Goal: Task Accomplishment & Management: Complete application form

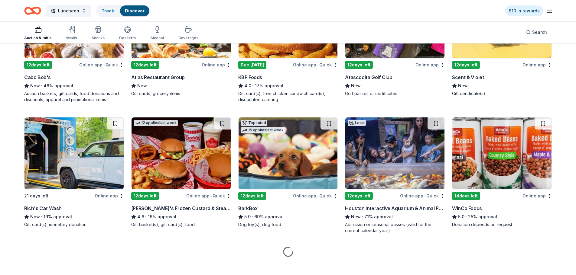
scroll to position [651, 0]
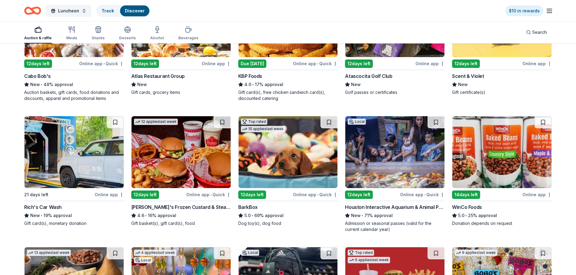
click at [106, 178] on img at bounding box center [73, 152] width 99 height 72
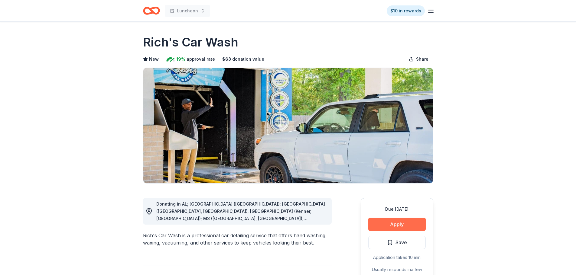
click at [402, 224] on button "Apply" at bounding box center [396, 224] width 57 height 13
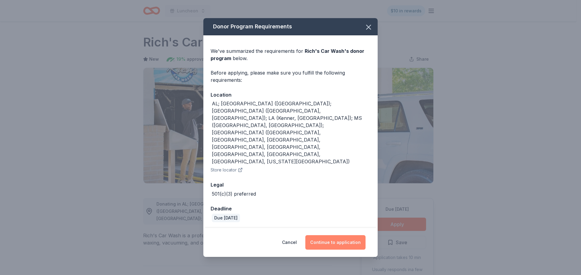
click at [333, 236] on button "Continue to application" at bounding box center [335, 243] width 60 height 15
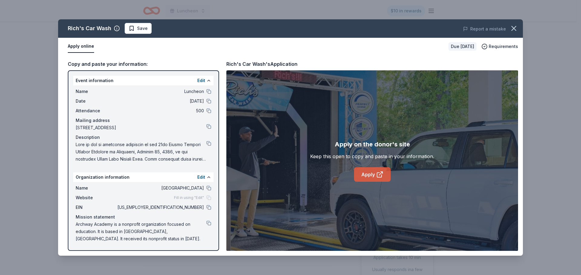
click at [374, 174] on link "Apply" at bounding box center [372, 175] width 37 height 15
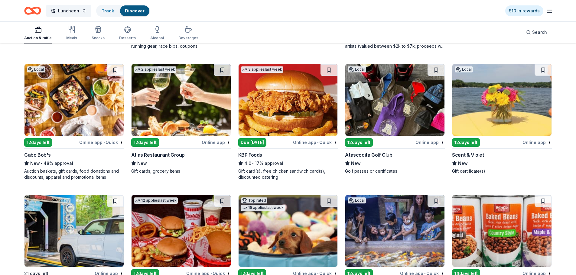
scroll to position [570, 0]
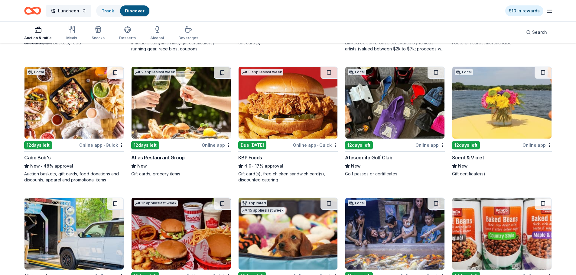
click at [94, 117] on img at bounding box center [73, 103] width 99 height 72
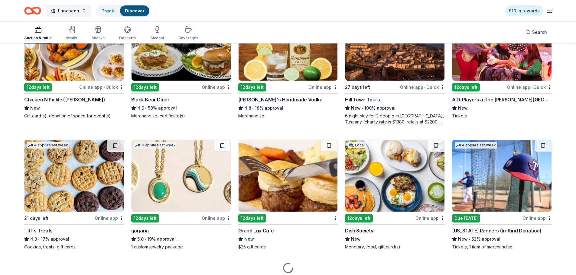
scroll to position [1148, 0]
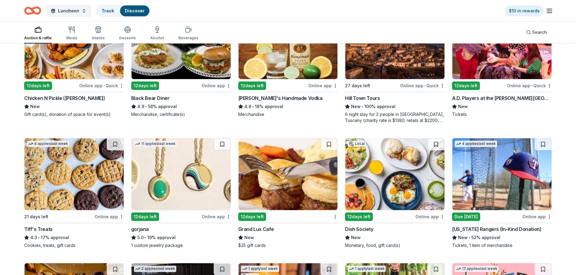
click at [93, 59] on img at bounding box center [73, 43] width 99 height 72
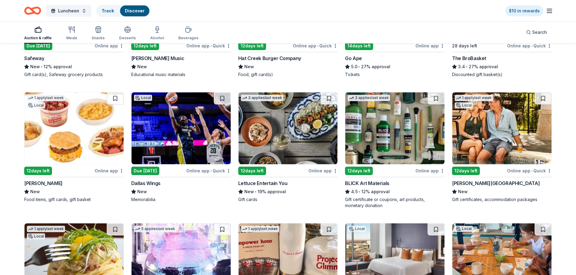
scroll to position [1447, 0]
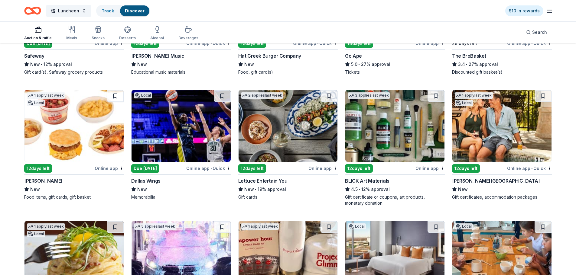
click at [505, 156] on img at bounding box center [501, 126] width 99 height 72
click at [99, 132] on img at bounding box center [73, 126] width 99 height 72
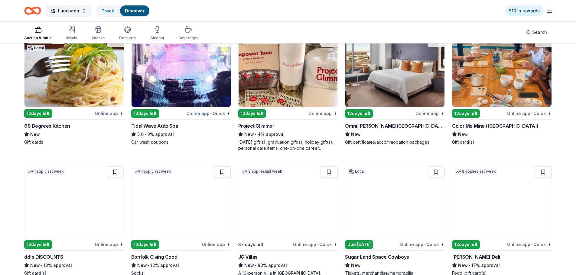
scroll to position [1642, 0]
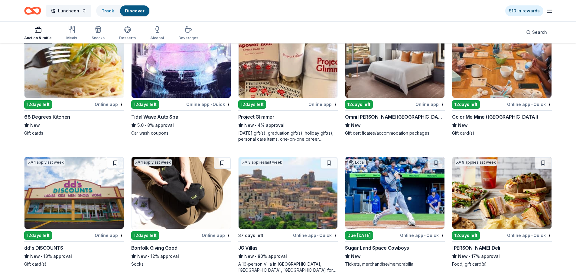
click at [198, 87] on img at bounding box center [181, 62] width 99 height 72
click at [175, 85] on img at bounding box center [181, 62] width 99 height 72
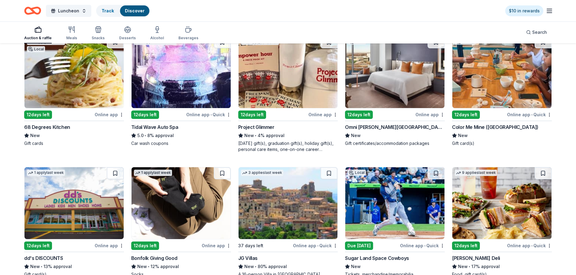
scroll to position [1627, 0]
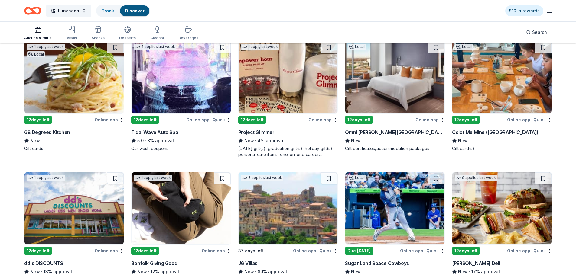
click at [389, 77] on img at bounding box center [394, 77] width 99 height 72
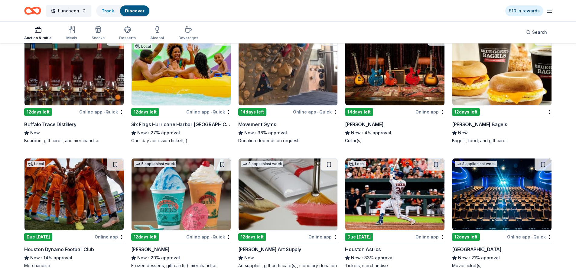
scroll to position [2034, 0]
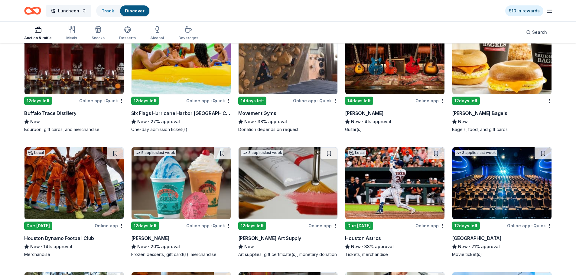
click at [43, 100] on div "12 days left" at bounding box center [38, 101] width 28 height 8
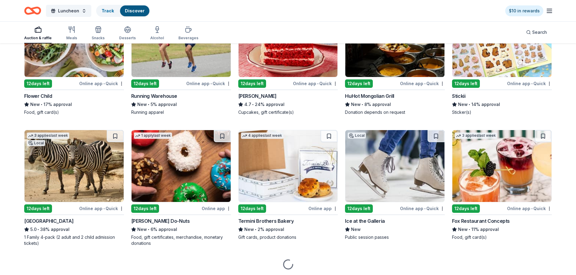
scroll to position [2439, 0]
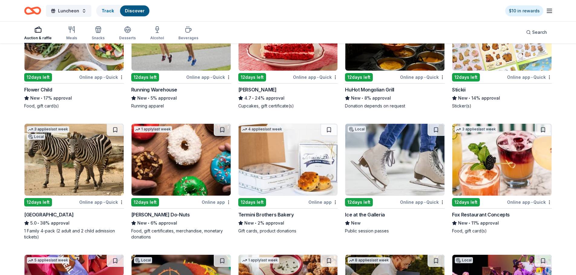
click at [79, 69] on img at bounding box center [73, 35] width 99 height 72
click at [400, 160] on img at bounding box center [394, 160] width 99 height 72
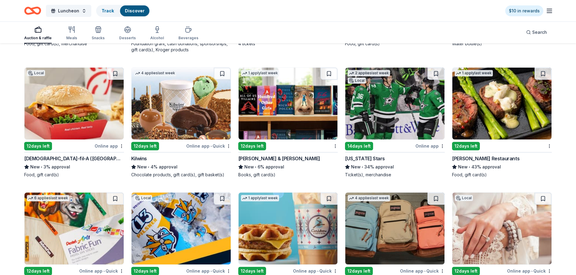
scroll to position [3309, 0]
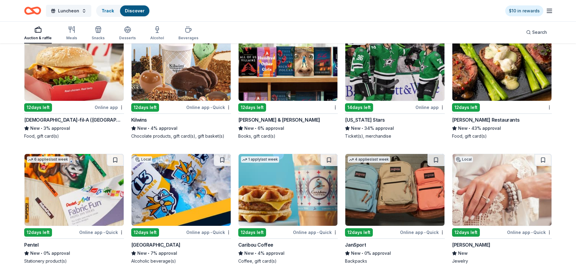
click at [406, 79] on img at bounding box center [394, 65] width 99 height 72
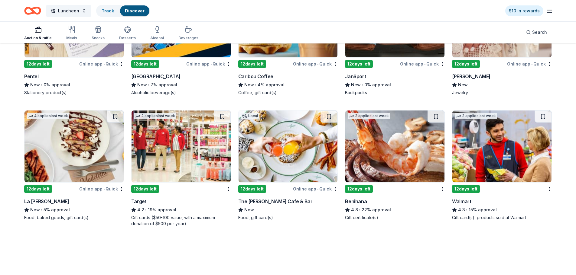
scroll to position [3446, 0]
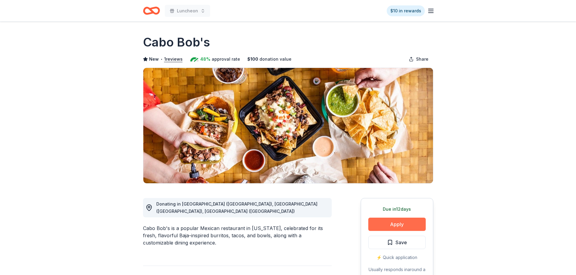
click at [400, 224] on button "Apply" at bounding box center [396, 224] width 57 height 13
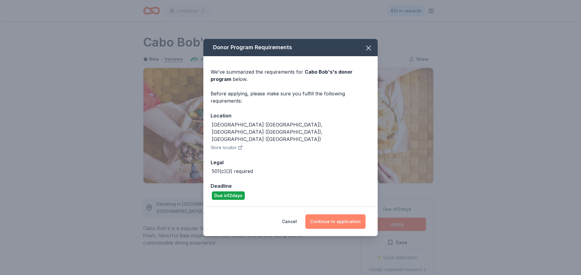
click at [342, 215] on button "Continue to application" at bounding box center [335, 222] width 60 height 15
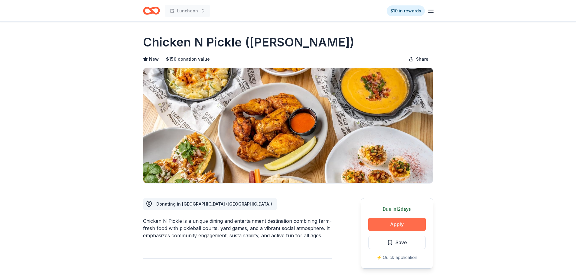
click at [396, 224] on button "Apply" at bounding box center [396, 224] width 57 height 13
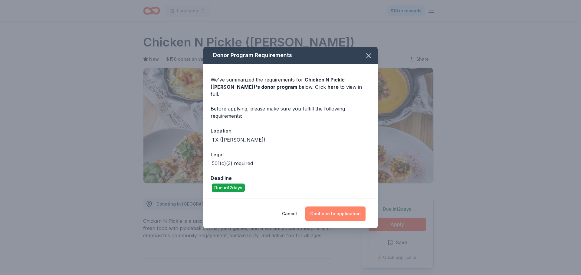
click at [347, 210] on button "Continue to application" at bounding box center [335, 214] width 60 height 15
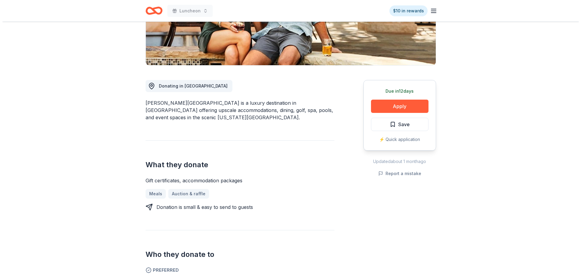
scroll to position [113, 0]
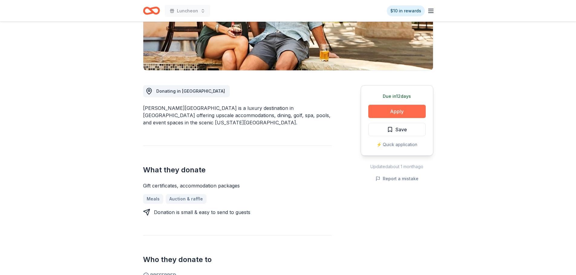
click at [410, 114] on button "Apply" at bounding box center [396, 111] width 57 height 13
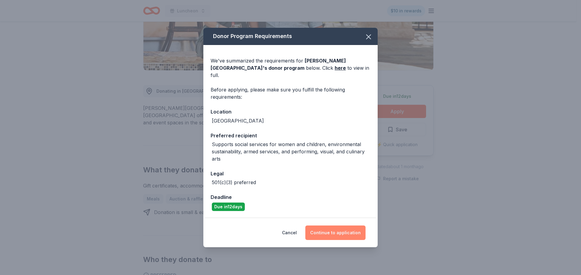
click at [328, 226] on button "Continue to application" at bounding box center [335, 233] width 60 height 15
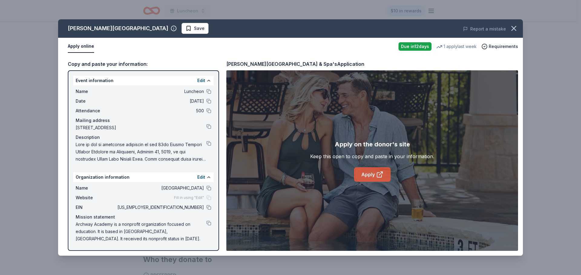
click at [370, 179] on link "Apply" at bounding box center [372, 175] width 37 height 15
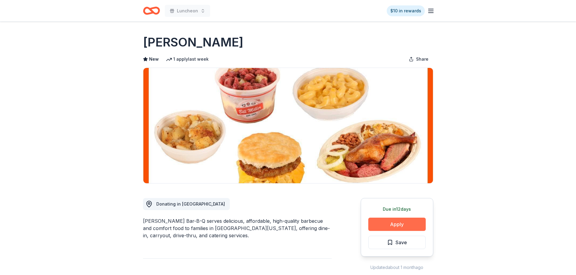
click at [405, 226] on button "Apply" at bounding box center [396, 224] width 57 height 13
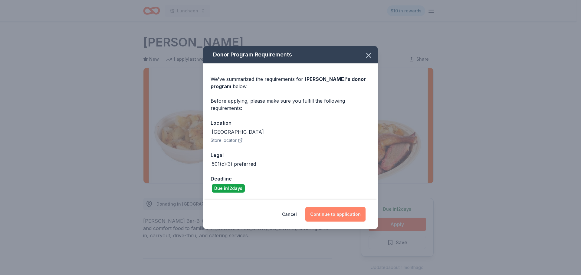
click at [348, 214] on button "Continue to application" at bounding box center [335, 214] width 60 height 15
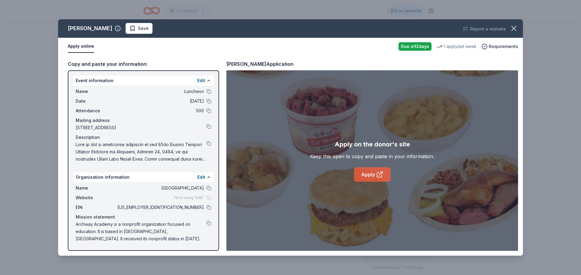
click at [377, 170] on link "Apply" at bounding box center [372, 175] width 37 height 15
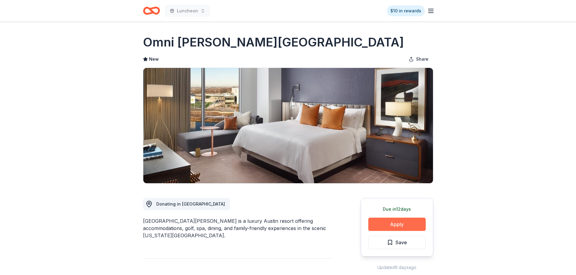
click at [403, 227] on button "Apply" at bounding box center [396, 224] width 57 height 13
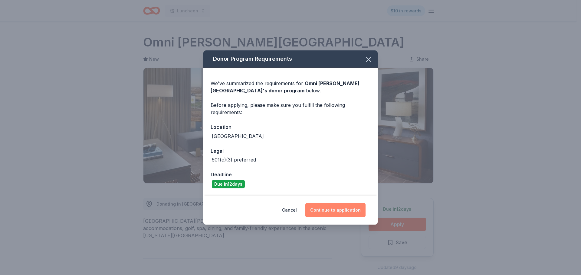
click at [334, 211] on button "Continue to application" at bounding box center [335, 210] width 60 height 15
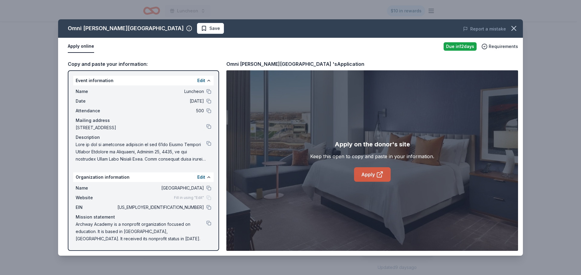
click at [370, 173] on link "Apply" at bounding box center [372, 175] width 37 height 15
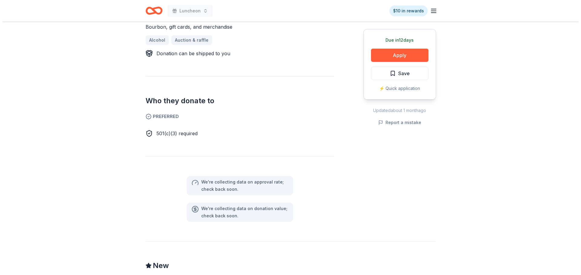
scroll to position [267, 0]
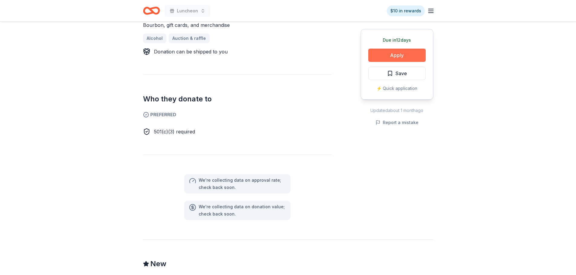
click at [390, 55] on button "Apply" at bounding box center [396, 55] width 57 height 13
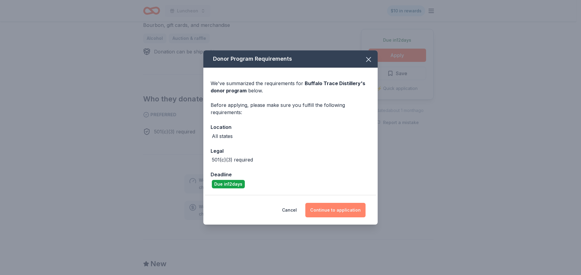
click at [337, 209] on button "Continue to application" at bounding box center [335, 210] width 60 height 15
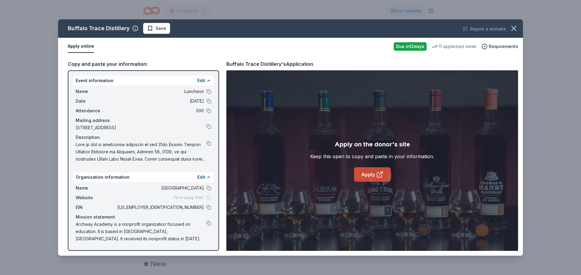
click at [364, 181] on link "Apply" at bounding box center [372, 175] width 37 height 15
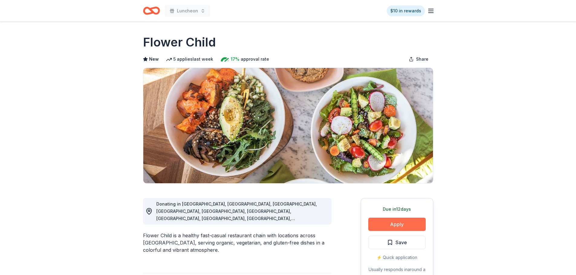
click at [390, 227] on button "Apply" at bounding box center [396, 224] width 57 height 13
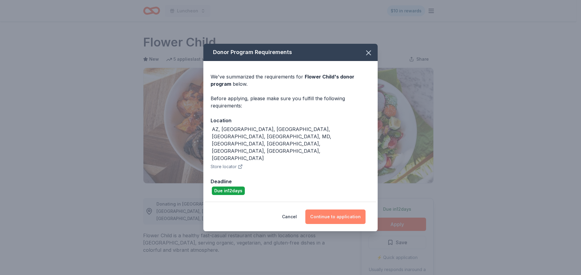
click at [345, 210] on button "Continue to application" at bounding box center [335, 217] width 60 height 15
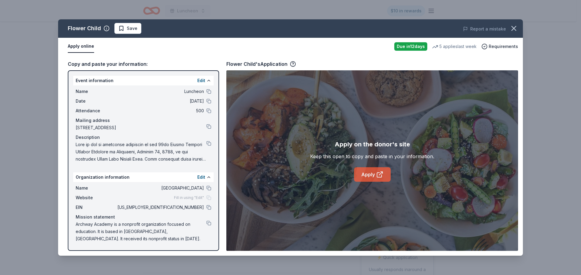
click at [370, 173] on link "Apply" at bounding box center [372, 175] width 37 height 15
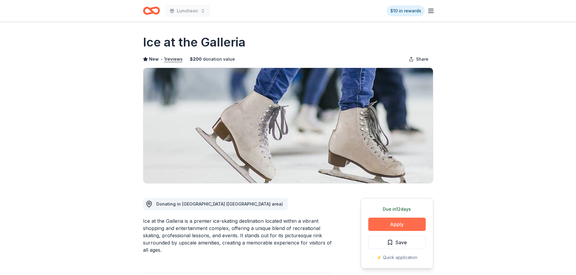
click at [408, 226] on button "Apply" at bounding box center [396, 224] width 57 height 13
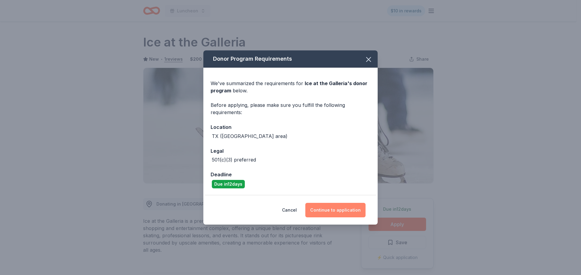
click at [342, 213] on button "Continue to application" at bounding box center [335, 210] width 60 height 15
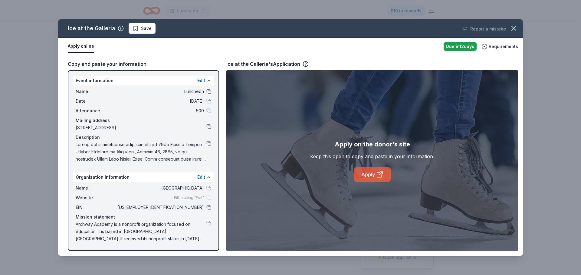
click at [360, 177] on link "Apply" at bounding box center [372, 175] width 37 height 15
